Goal: Task Accomplishment & Management: Manage account settings

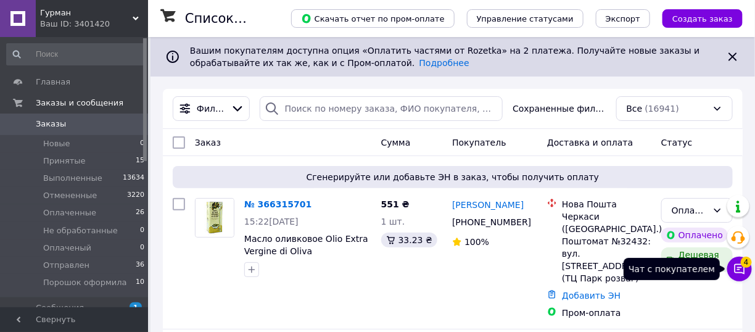
click at [740, 269] on icon at bounding box center [739, 269] width 10 height 10
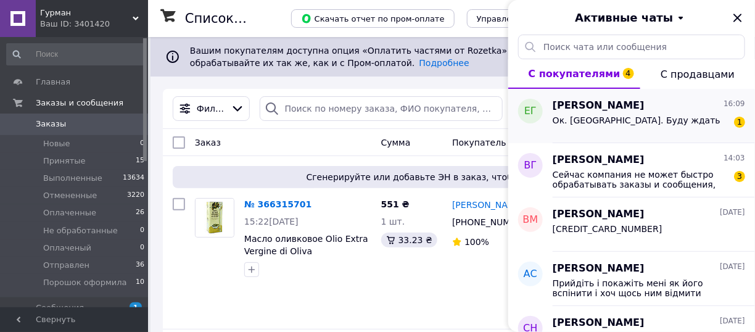
click at [651, 128] on div "Ок. [GEOGRAPHIC_DATA]. Буду ждать 1" at bounding box center [648, 123] width 192 height 20
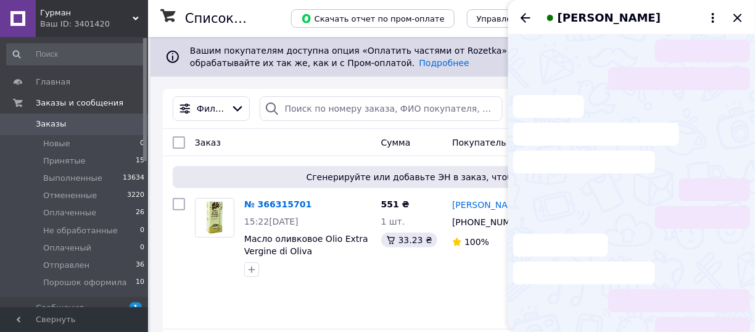
scroll to position [203, 0]
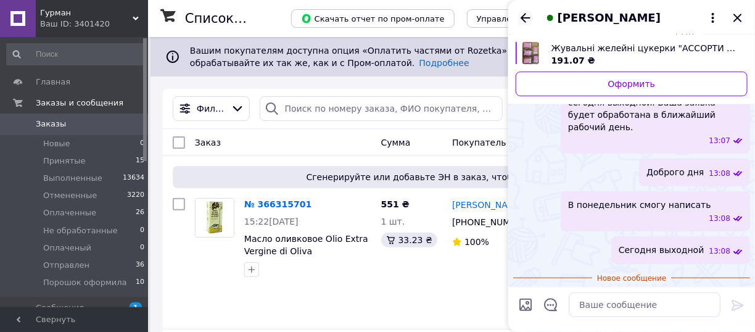
click at [525, 17] on icon "Назад" at bounding box center [525, 17] width 15 height 15
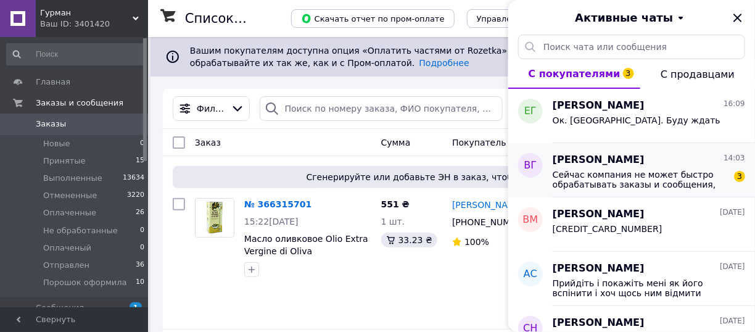
click at [613, 171] on span "Сейчас компания не может быстро обрабатывать заказы и сообщения, поскольку по е…" at bounding box center [639, 180] width 175 height 20
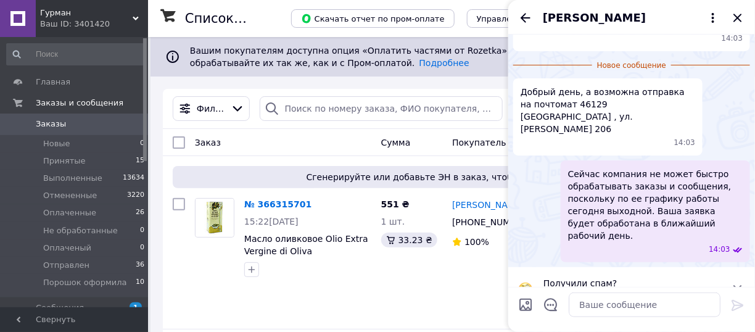
scroll to position [159, 0]
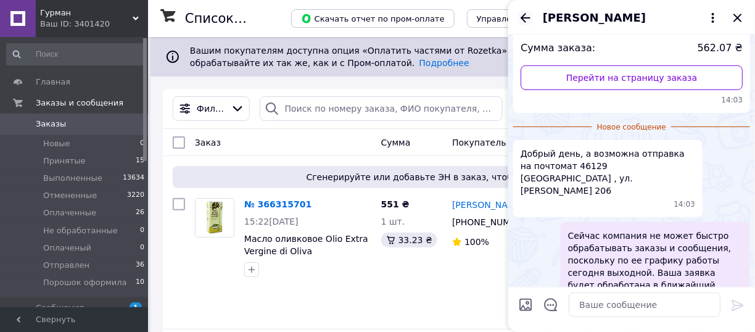
click at [529, 18] on icon "Назад" at bounding box center [525, 17] width 10 height 9
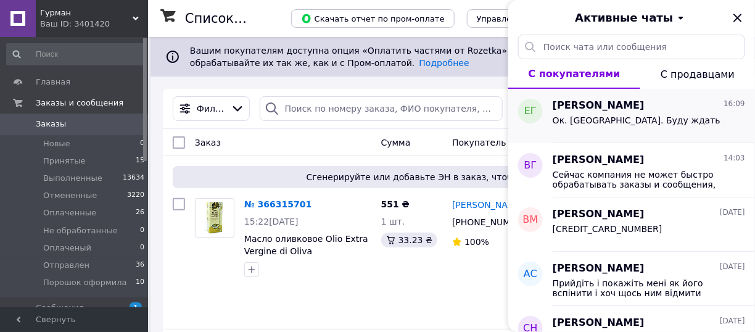
click at [632, 128] on div "Ок. [GEOGRAPHIC_DATA]. Буду ждать" at bounding box center [636, 123] width 168 height 17
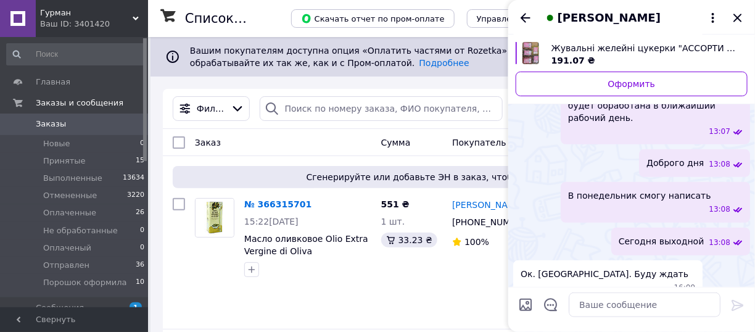
scroll to position [87, 0]
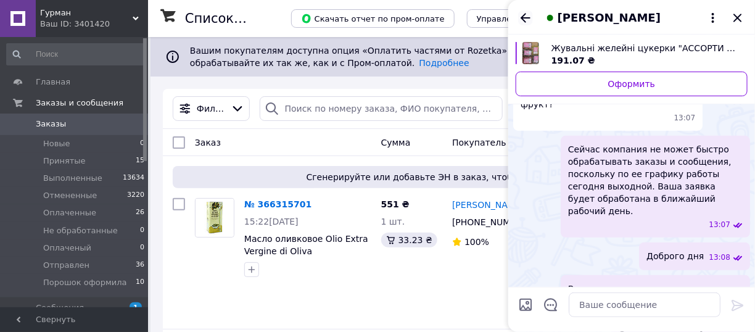
click at [521, 14] on icon "Назад" at bounding box center [525, 17] width 15 height 15
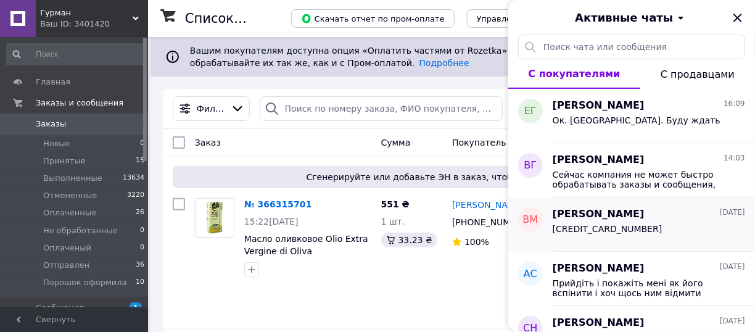
click at [654, 215] on div "[PERSON_NAME] [DATE]" at bounding box center [648, 214] width 192 height 14
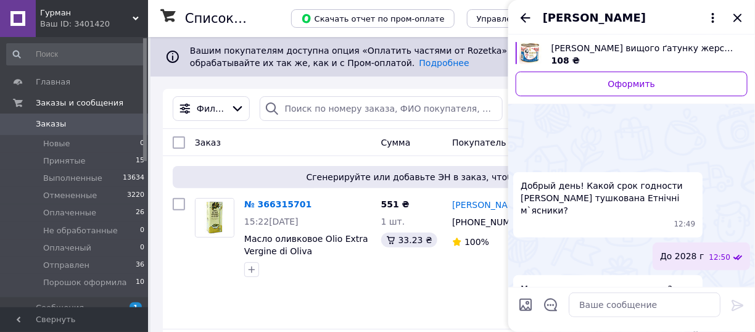
scroll to position [324, 0]
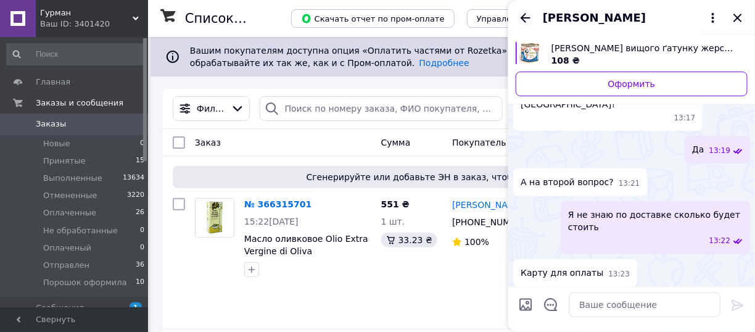
click at [525, 15] on icon "Назад" at bounding box center [525, 17] width 15 height 15
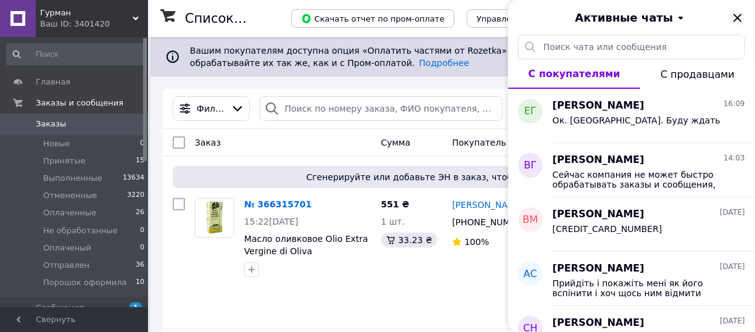
click at [739, 17] on icon "Закрыть" at bounding box center [737, 17] width 15 height 15
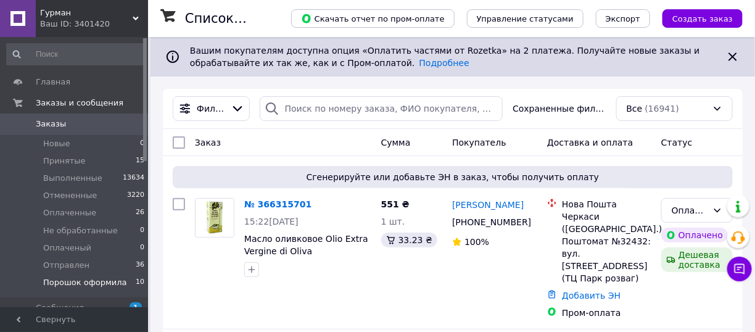
click at [95, 285] on span "Порошок оформила" at bounding box center [85, 282] width 84 height 11
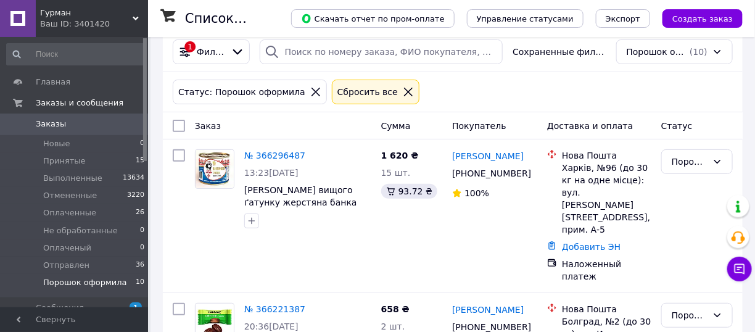
scroll to position [185, 0]
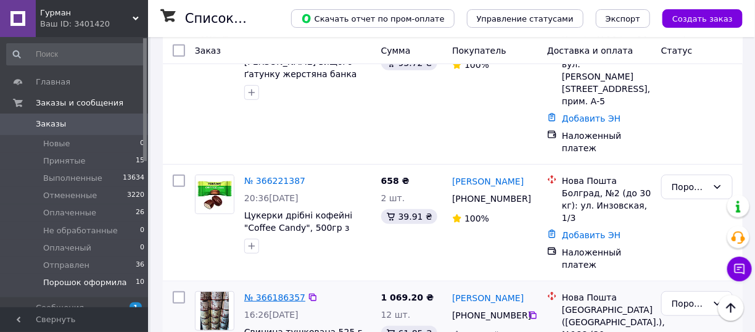
click at [276, 292] on link "№ 366186357" at bounding box center [274, 297] width 61 height 10
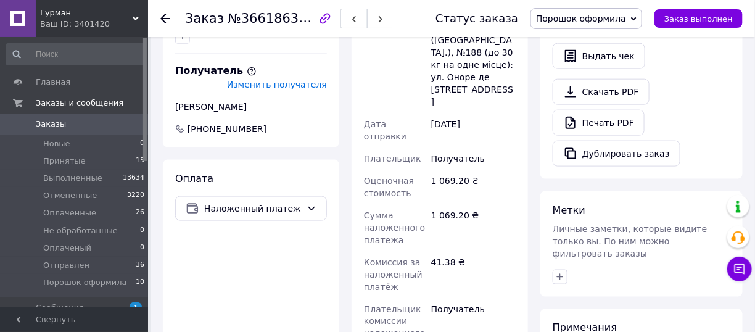
scroll to position [432, 0]
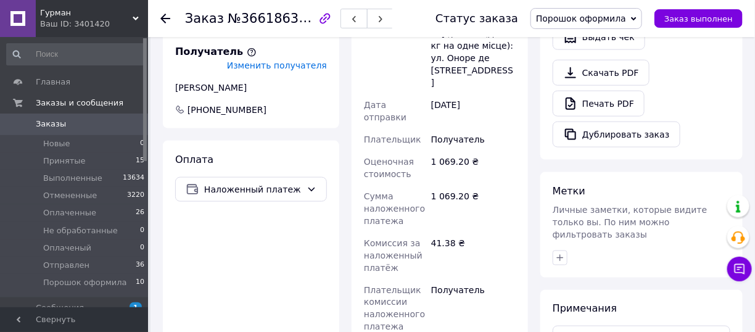
type input "59001474761124"
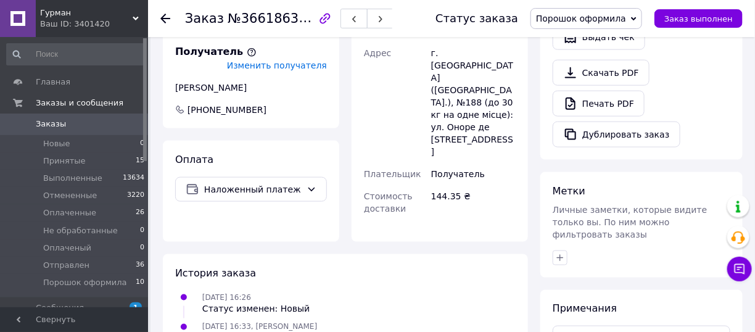
click at [567, 20] on span "Порошок оформила" at bounding box center [581, 19] width 90 height 10
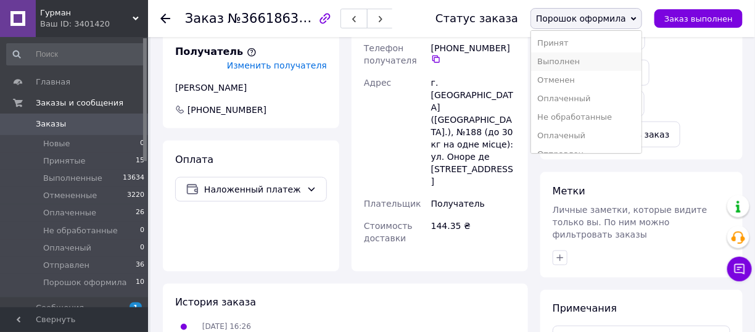
click at [570, 61] on li "Выполнен" at bounding box center [586, 61] width 110 height 18
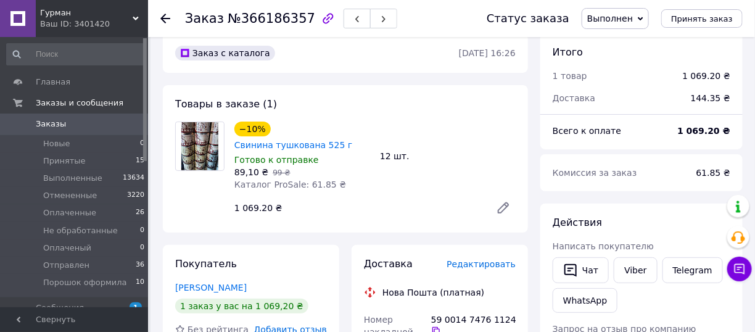
scroll to position [15, 0]
click at [80, 281] on span "Порошок оформила" at bounding box center [85, 282] width 84 height 11
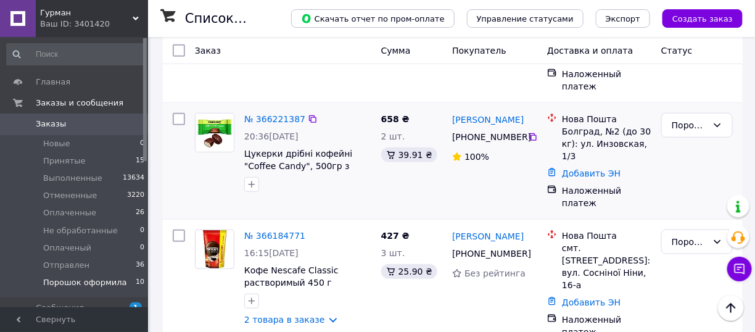
scroll to position [308, 0]
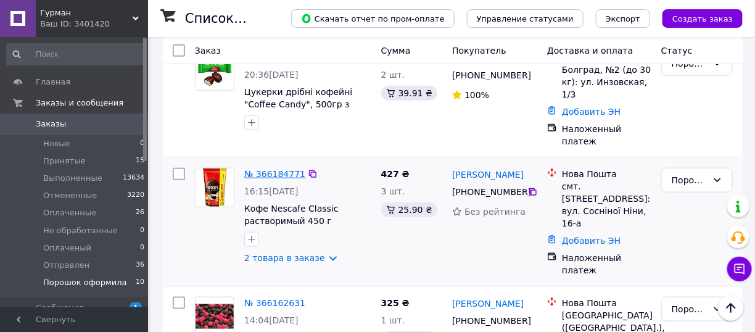
click at [279, 169] on link "№ 366184771" at bounding box center [274, 174] width 61 height 10
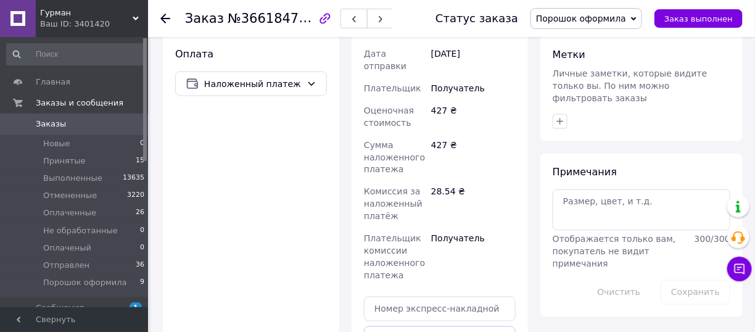
scroll to position [616, 0]
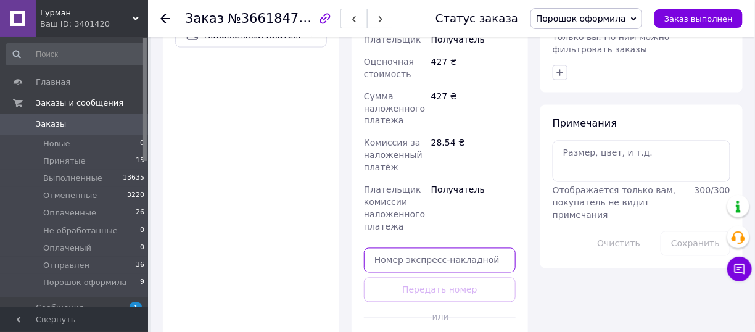
click at [400, 248] on input "text" at bounding box center [440, 260] width 152 height 25
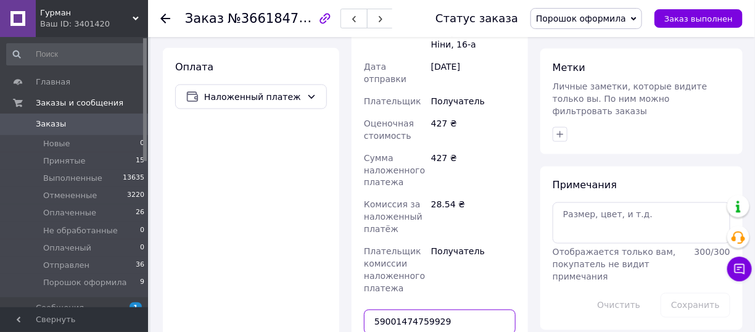
type input "59001474759929"
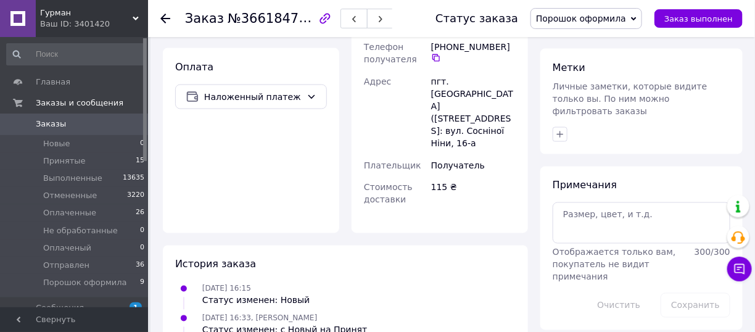
click at [598, 17] on span "Порошок оформила" at bounding box center [581, 19] width 90 height 10
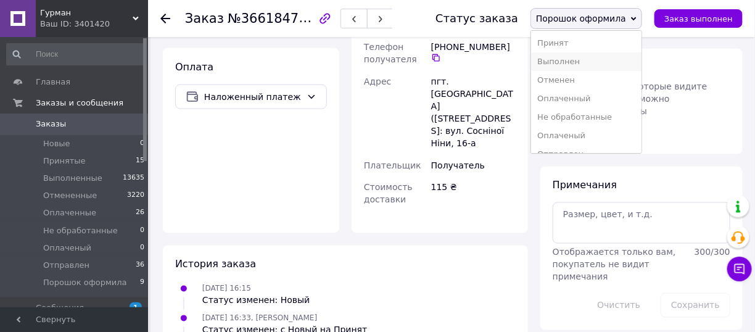
click at [592, 61] on li "Выполнен" at bounding box center [586, 61] width 110 height 18
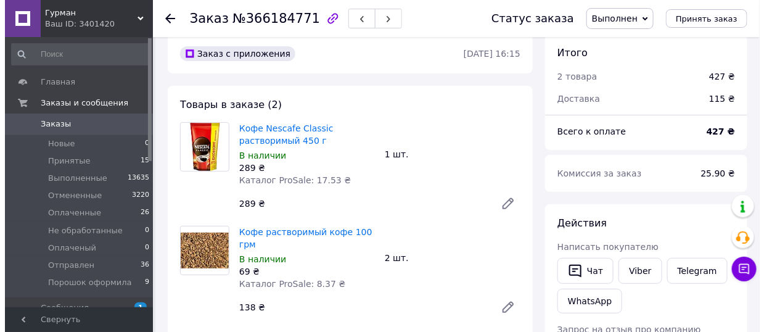
scroll to position [0, 0]
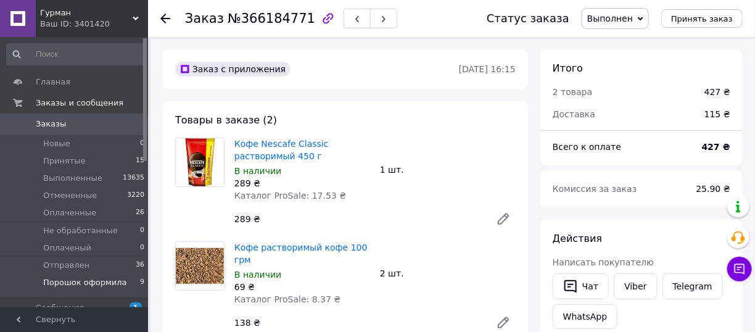
click at [107, 277] on span "Порошок оформила" at bounding box center [85, 282] width 84 height 11
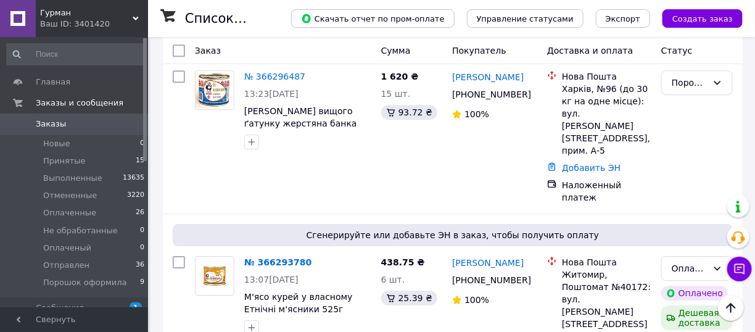
scroll to position [1110, 0]
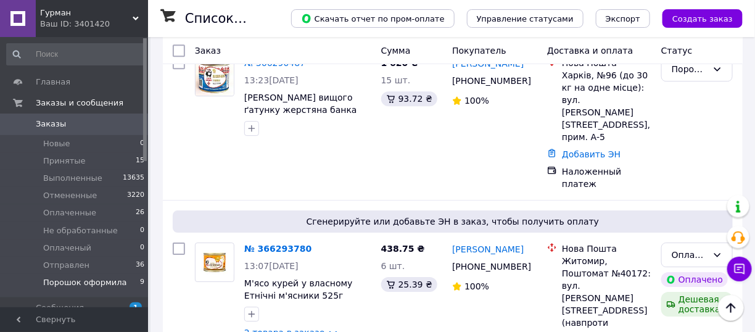
drag, startPoint x: 109, startPoint y: 277, endPoint x: 122, endPoint y: 282, distance: 13.9
click at [109, 277] on span "Порошок оформила" at bounding box center [85, 282] width 84 height 11
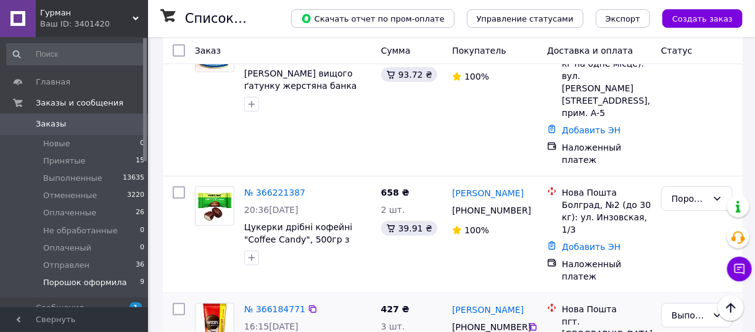
scroll to position [149, 0]
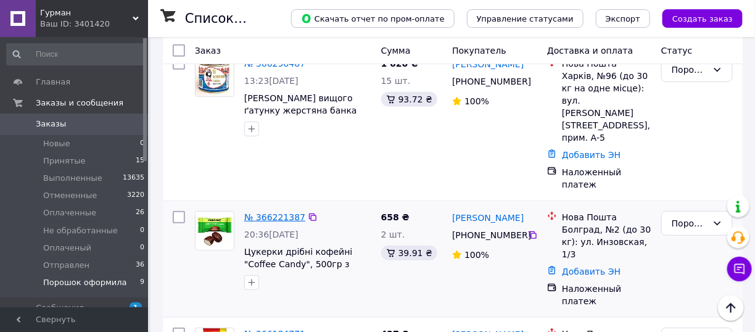
click at [282, 212] on link "№ 366221387" at bounding box center [274, 217] width 61 height 10
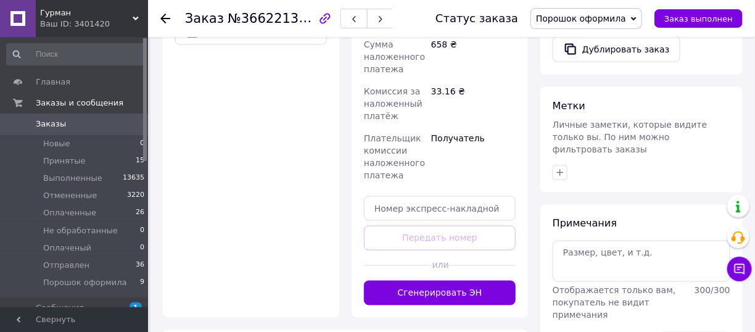
scroll to position [518, 0]
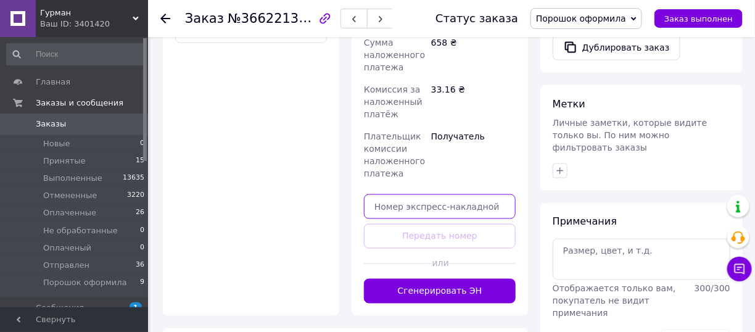
click at [425, 195] on input "text" at bounding box center [440, 206] width 152 height 25
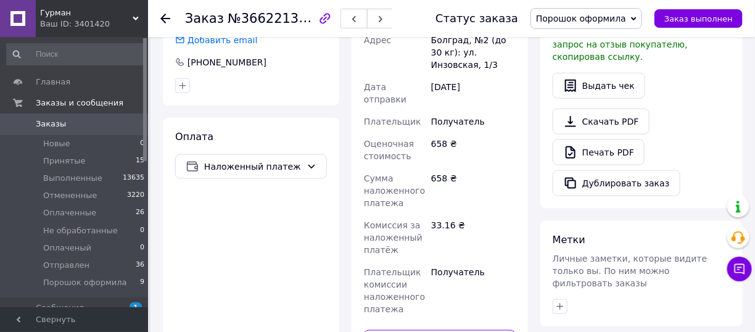
scroll to position [457, 0]
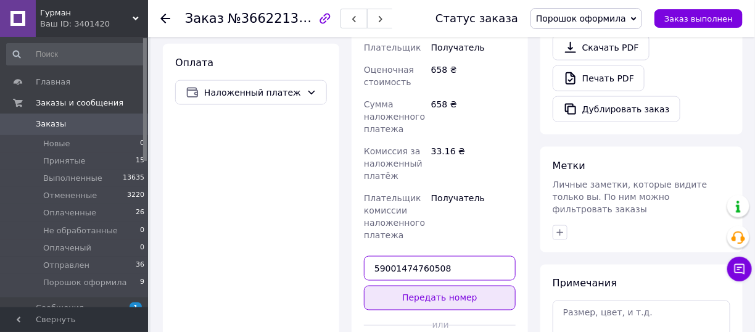
type input "59001474760508"
click at [416, 292] on button "Передать номер" at bounding box center [440, 297] width 152 height 25
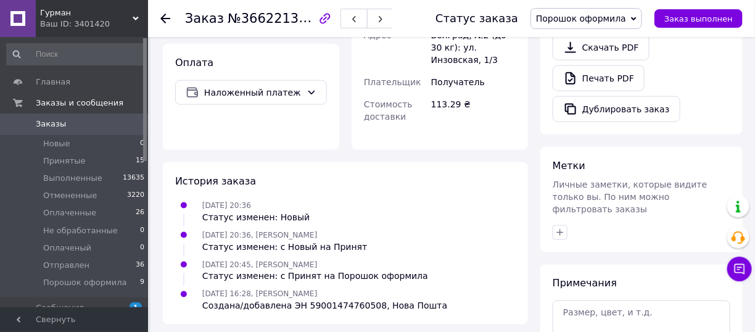
click at [591, 15] on span "Порошок оформила" at bounding box center [581, 19] width 90 height 10
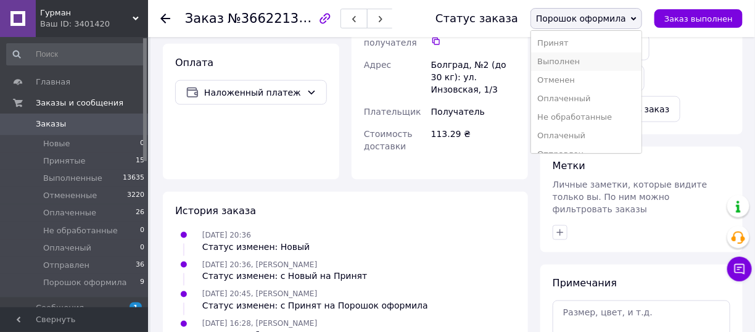
click at [596, 63] on li "Выполнен" at bounding box center [586, 61] width 110 height 18
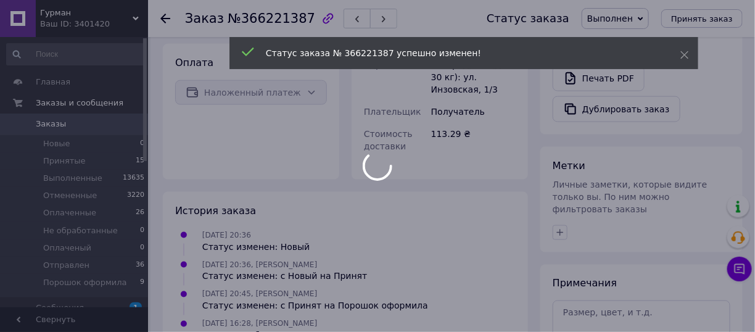
scroll to position [411, 0]
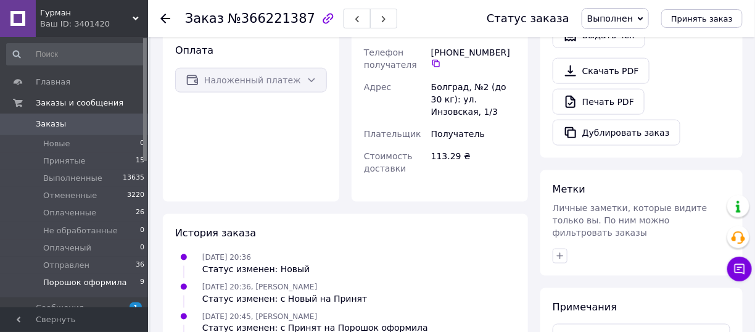
click at [104, 282] on span "Порошок оформила" at bounding box center [85, 282] width 84 height 11
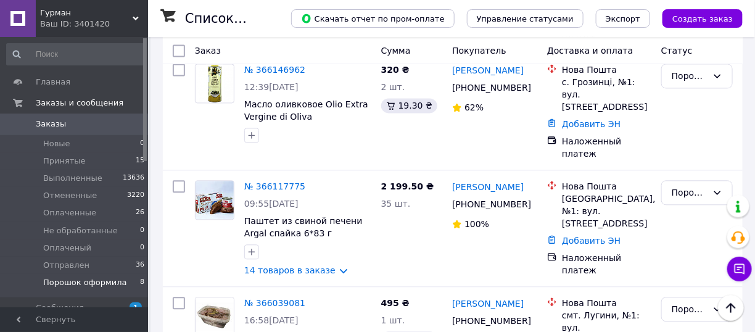
scroll to position [826, 0]
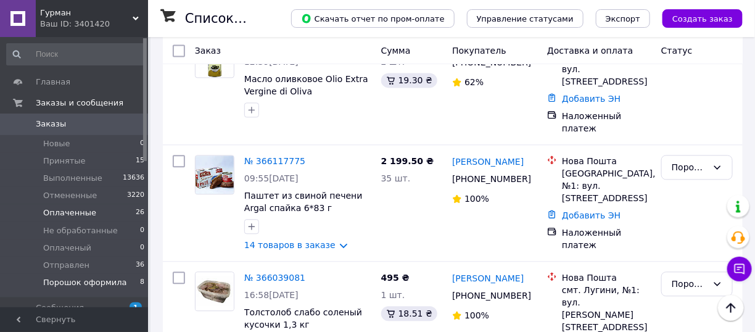
click at [120, 211] on li "Оплаченные 26" at bounding box center [76, 212] width 152 height 17
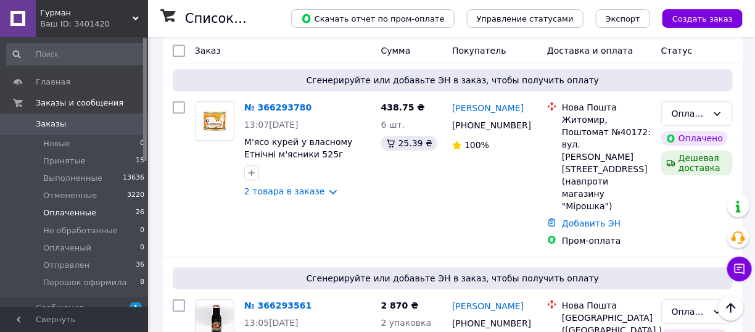
scroll to position [801, 0]
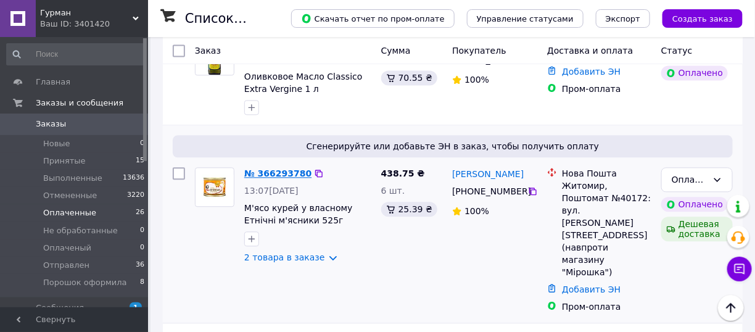
click at [284, 168] on link "№ 366293780" at bounding box center [277, 173] width 67 height 10
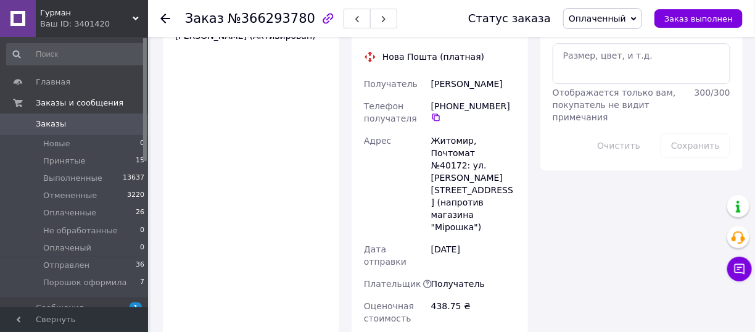
scroll to position [1110, 0]
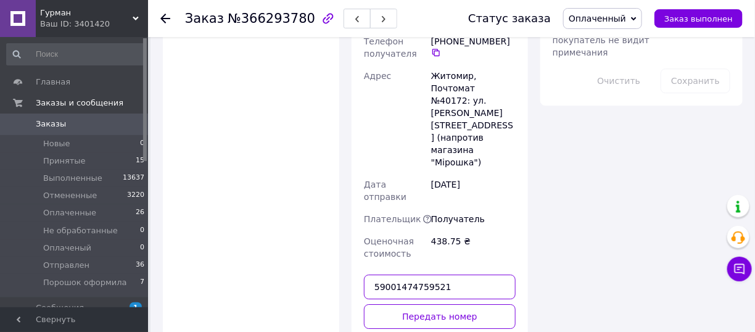
scroll to position [1173, 0]
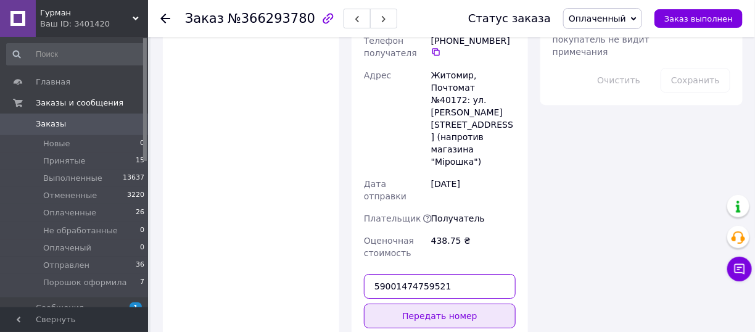
type input "59001474759521"
click at [432, 303] on button "Передать номер" at bounding box center [440, 315] width 152 height 25
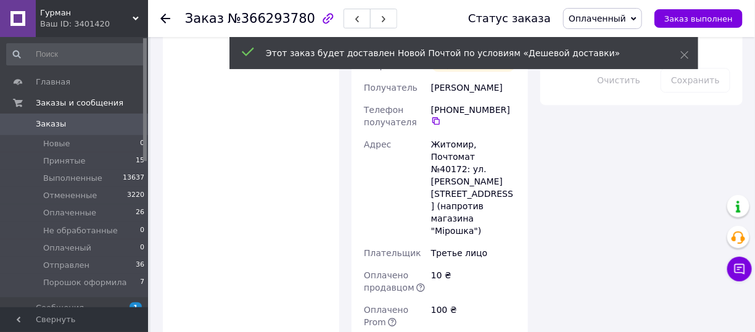
click at [621, 14] on span "Оплаченный" at bounding box center [596, 19] width 57 height 10
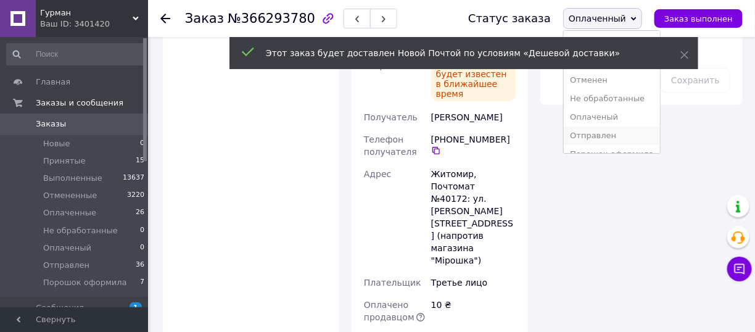
click at [621, 134] on li "Отправлен" at bounding box center [611, 135] width 96 height 18
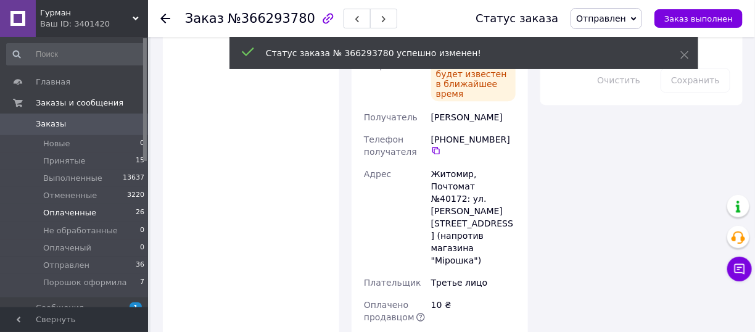
click at [84, 211] on span "Оплаченные" at bounding box center [69, 212] width 53 height 11
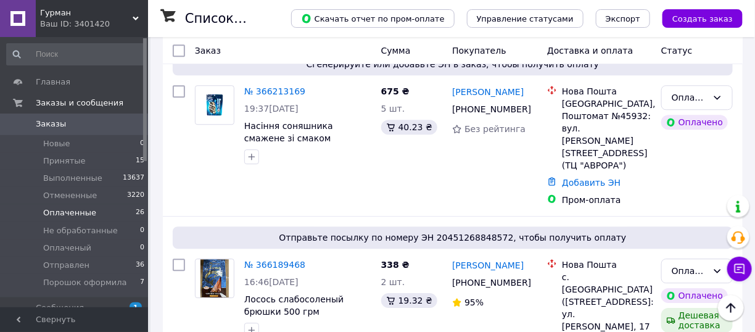
scroll to position [2440, 0]
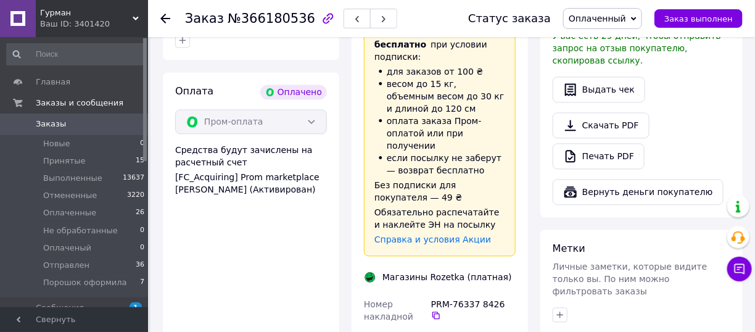
scroll to position [755, 0]
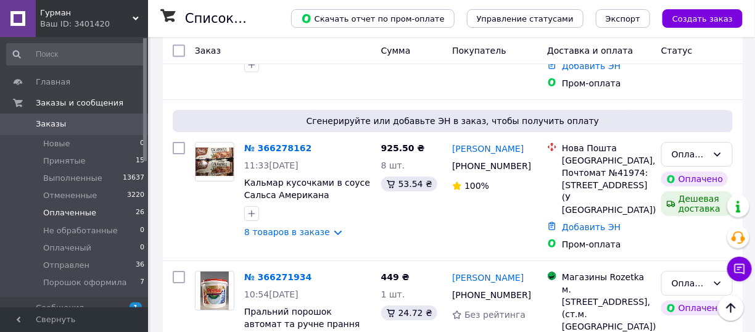
scroll to position [1110, 0]
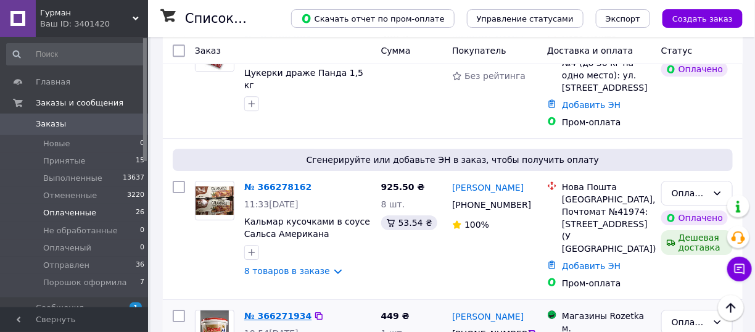
click at [289, 311] on link "№ 366271934" at bounding box center [277, 316] width 67 height 10
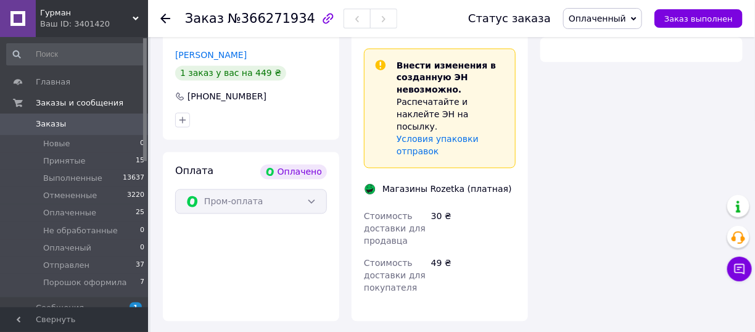
scroll to position [1110, 0]
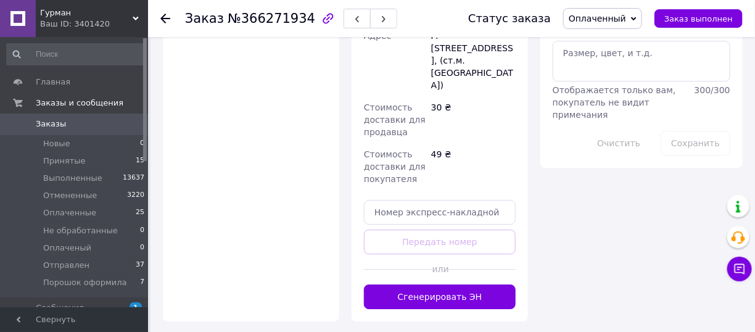
click at [443, 284] on button "Сгенерировать ЭН" at bounding box center [440, 296] width 152 height 25
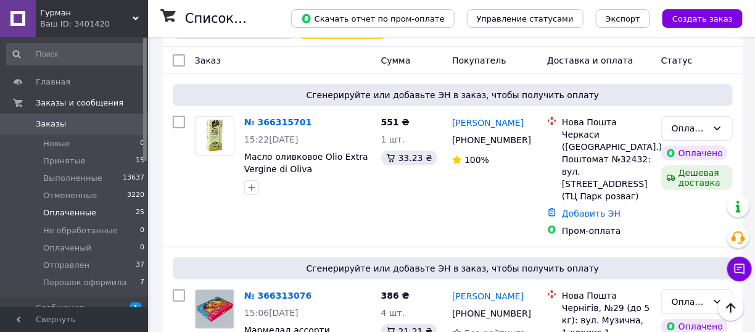
scroll to position [123, 0]
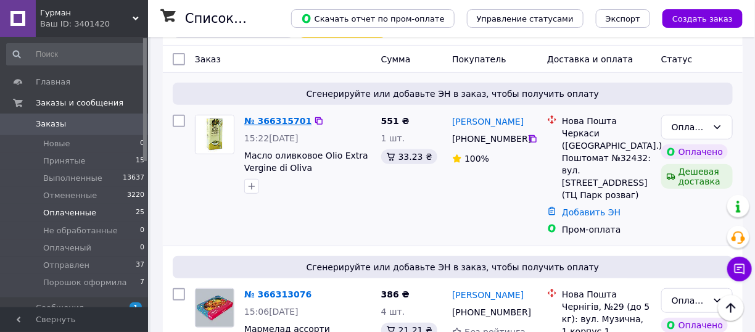
click at [284, 117] on link "№ 366315701" at bounding box center [277, 121] width 67 height 10
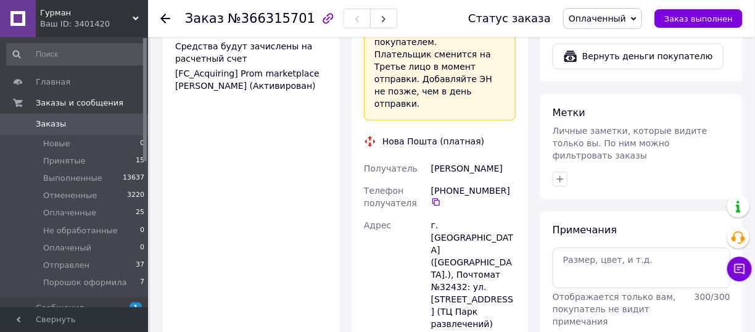
scroll to position [986, 0]
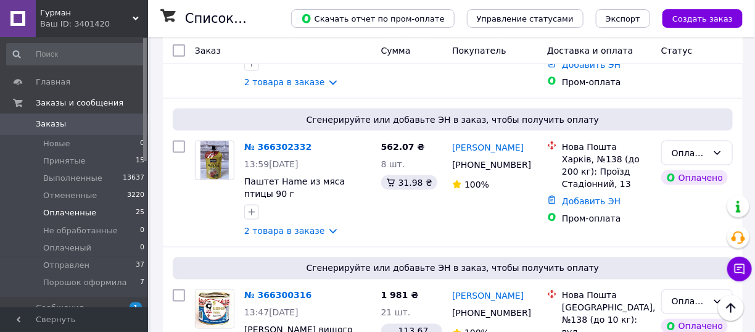
scroll to position [493, 0]
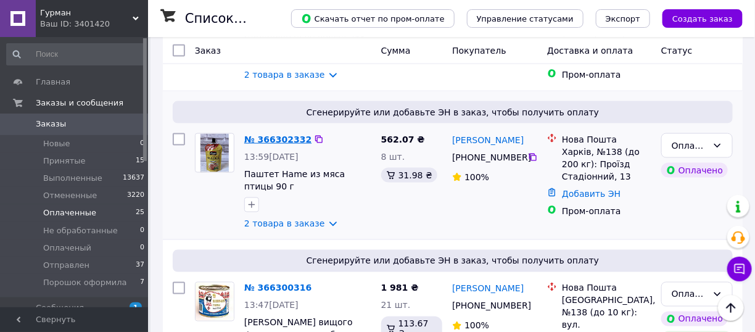
click at [272, 134] on link "№ 366302332" at bounding box center [277, 139] width 67 height 10
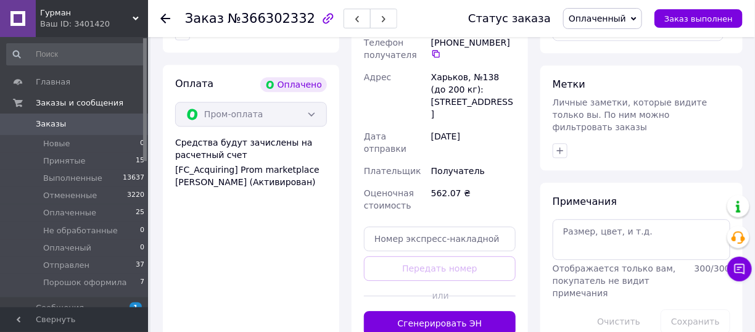
scroll to position [1028, 0]
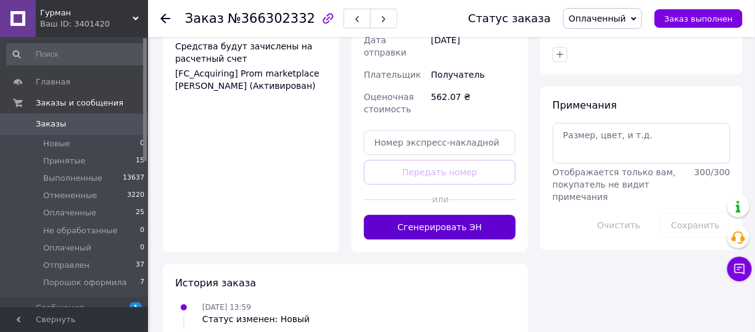
click at [392, 215] on button "Сгенерировать ЭН" at bounding box center [440, 227] width 152 height 25
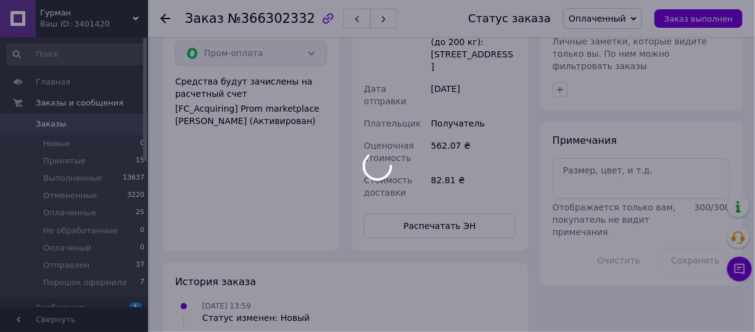
scroll to position [1022, 0]
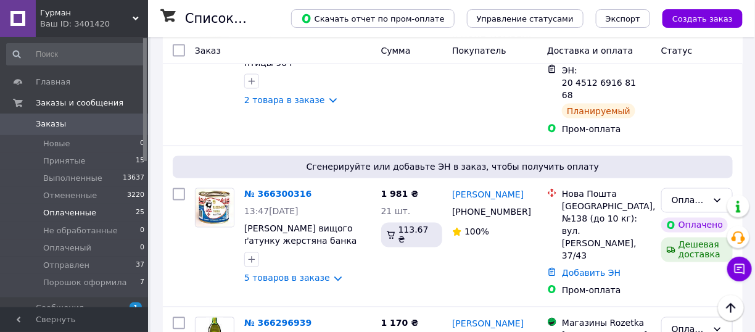
scroll to position [678, 0]
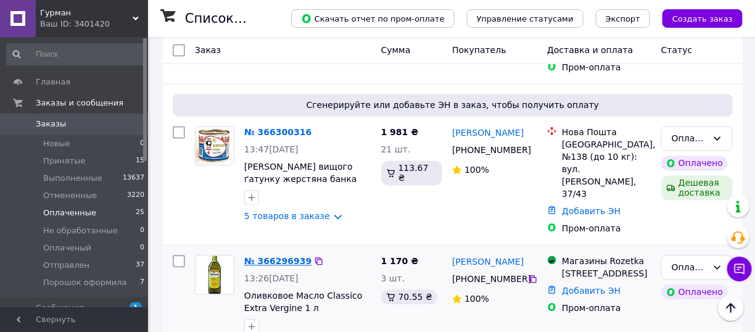
click at [272, 256] on link "№ 366296939" at bounding box center [277, 261] width 67 height 10
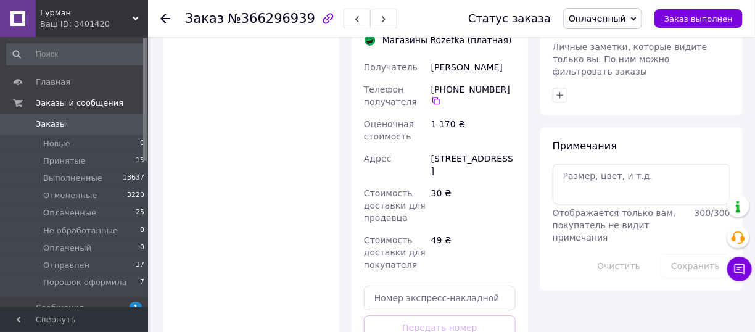
scroll to position [1048, 0]
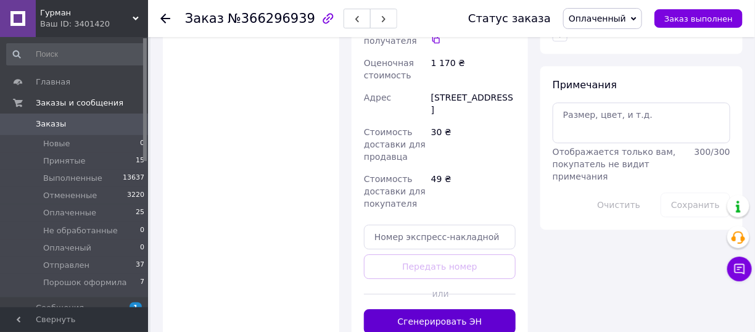
click at [414, 309] on button "Сгенерировать ЭН" at bounding box center [440, 321] width 152 height 25
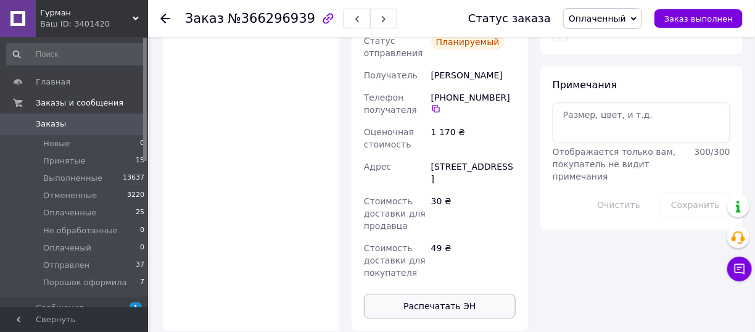
click at [430, 293] on button "Распечатать ЭН" at bounding box center [440, 305] width 152 height 25
